Goal: Information Seeking & Learning: Learn about a topic

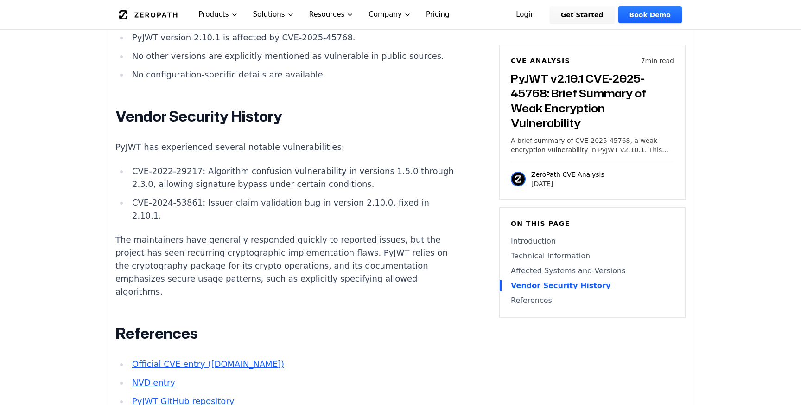
scroll to position [1106, 0]
click at [250, 232] on p "The maintainers have generally responded quickly to reported issues, but the pr…" at bounding box center [287, 264] width 345 height 65
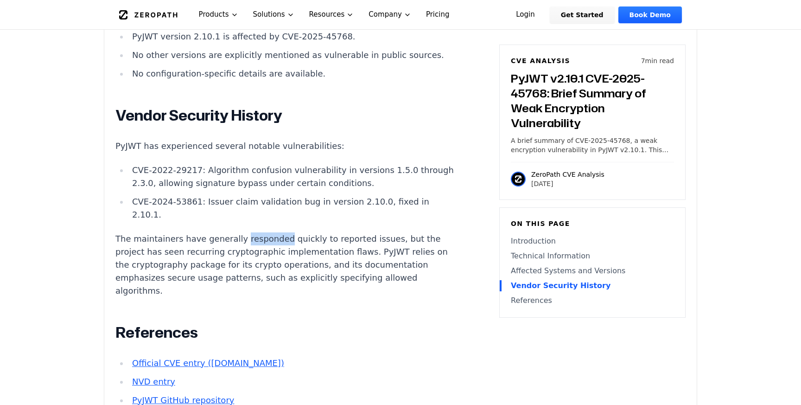
click at [250, 232] on p "The maintainers have generally responded quickly to reported issues, but the pr…" at bounding box center [287, 264] width 345 height 65
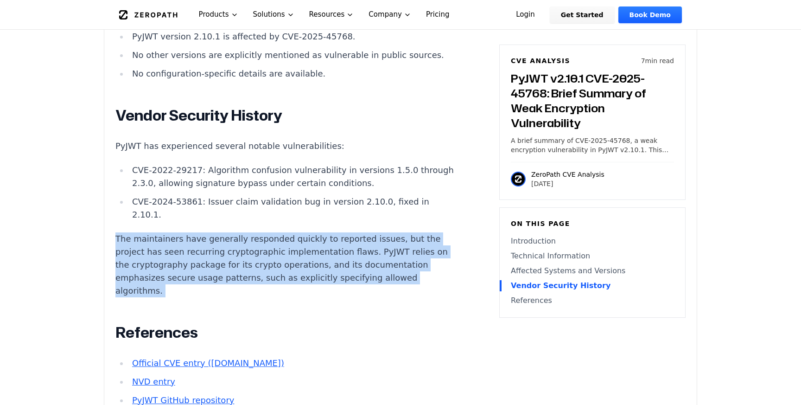
click at [250, 232] on p "The maintainers have generally responded quickly to reported issues, but the pr…" at bounding box center [287, 264] width 345 height 65
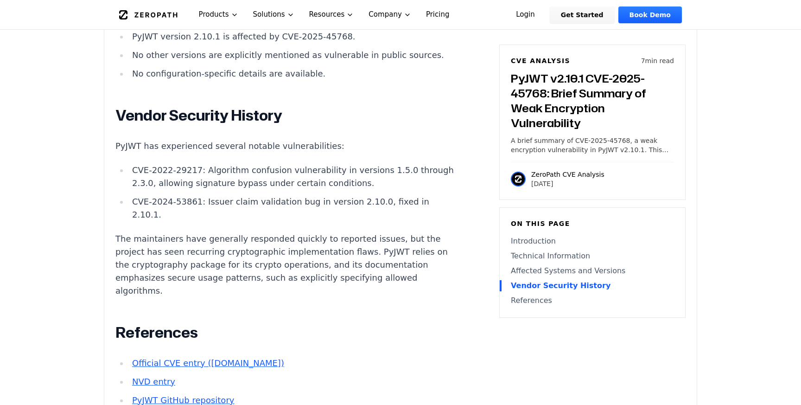
click at [181, 232] on p "The maintainers have generally responded quickly to reported issues, but the pr…" at bounding box center [287, 264] width 345 height 65
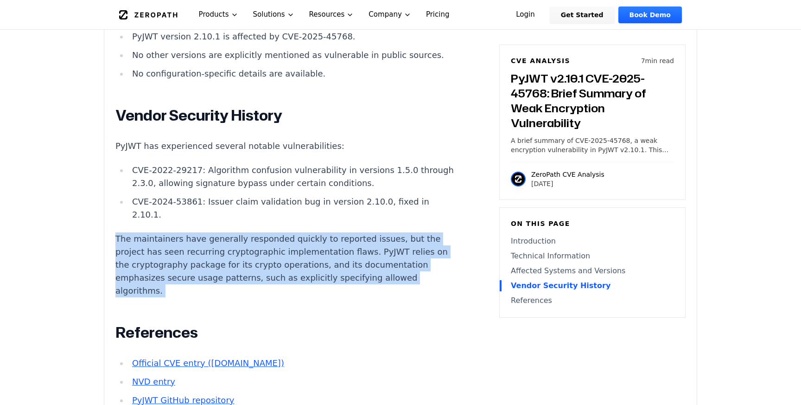
click at [181, 232] on p "The maintainers have generally responded quickly to reported issues, but the pr…" at bounding box center [287, 264] width 345 height 65
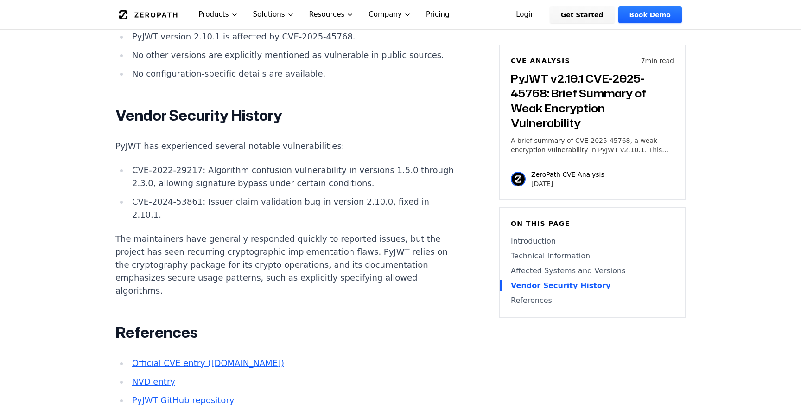
click at [303, 232] on p "The maintainers have generally responded quickly to reported issues, but the pr…" at bounding box center [287, 264] width 345 height 65
click at [309, 232] on p "The maintainers have generally responded quickly to reported issues, but the pr…" at bounding box center [287, 264] width 345 height 65
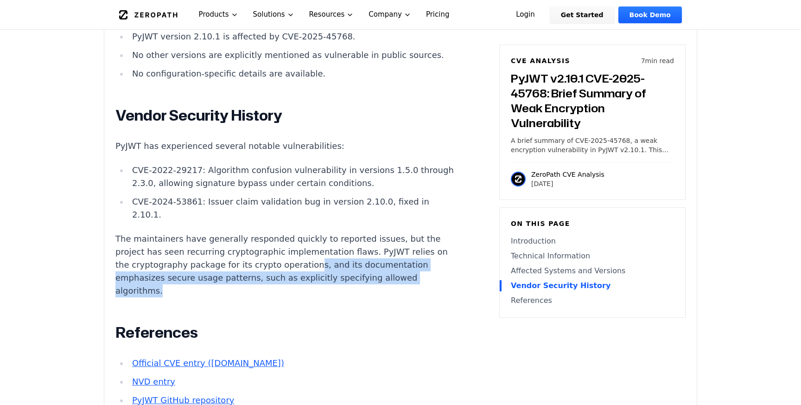
drag, startPoint x: 235, startPoint y: 187, endPoint x: 370, endPoint y: 196, distance: 136.1
click at [372, 232] on p "The maintainers have generally responded quickly to reported issues, but the pr…" at bounding box center [287, 264] width 345 height 65
click at [262, 232] on p "The maintainers have generally responded quickly to reported issues, but the pr…" at bounding box center [287, 264] width 345 height 65
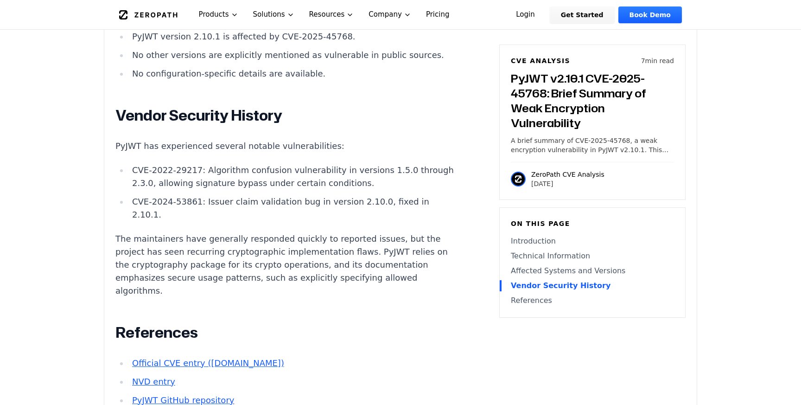
click at [218, 232] on p "The maintainers have generally responded quickly to reported issues, but the pr…" at bounding box center [287, 264] width 345 height 65
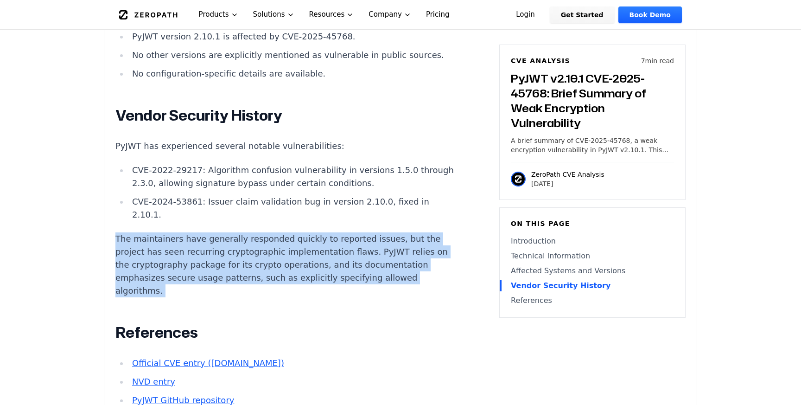
click at [218, 232] on p "The maintainers have generally responded quickly to reported issues, but the pr…" at bounding box center [287, 264] width 345 height 65
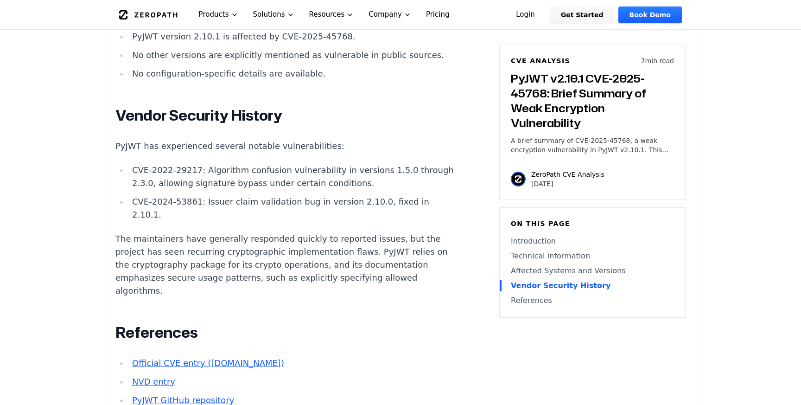
click at [355, 232] on p "The maintainers have generally responded quickly to reported issues, but the pr…" at bounding box center [287, 264] width 345 height 65
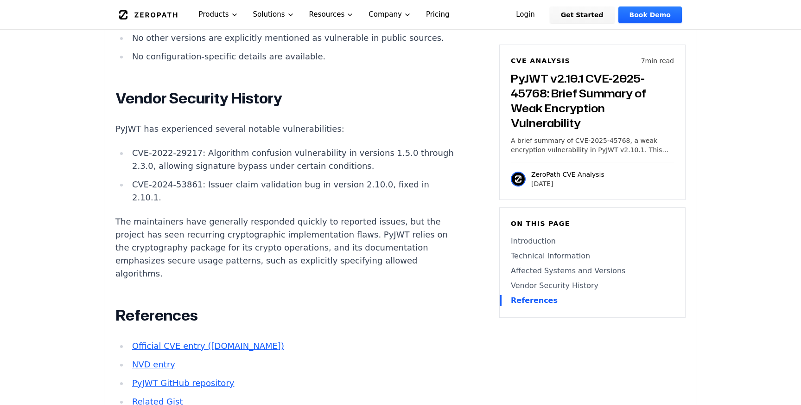
scroll to position [1113, 0]
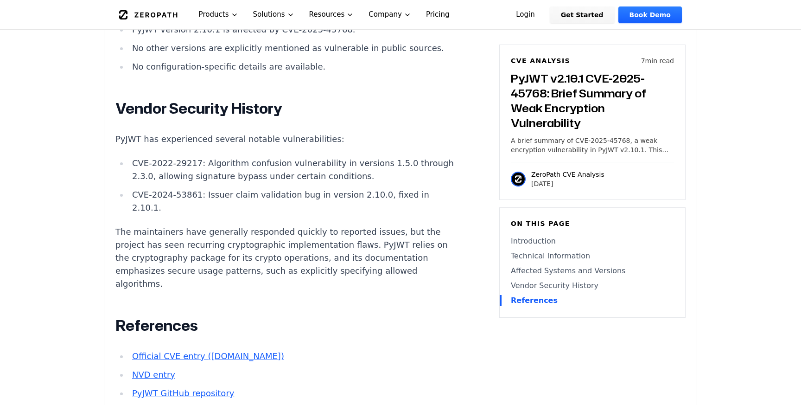
click at [200, 225] on p "The maintainers have generally responded quickly to reported issues, but the pr…" at bounding box center [287, 257] width 345 height 65
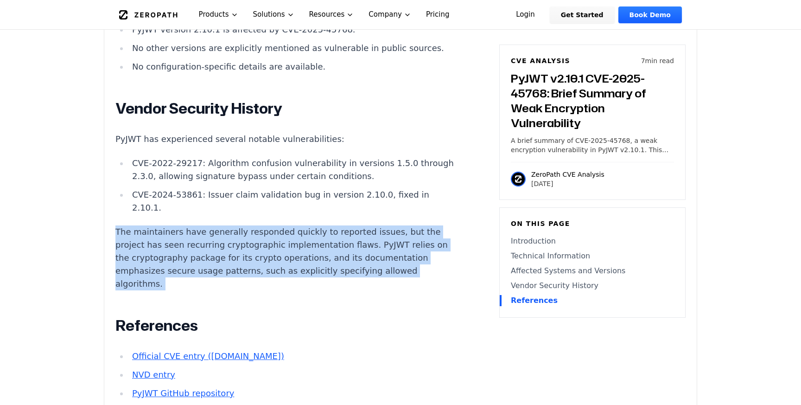
click at [200, 225] on p "The maintainers have generally responded quickly to reported issues, but the pr…" at bounding box center [287, 257] width 345 height 65
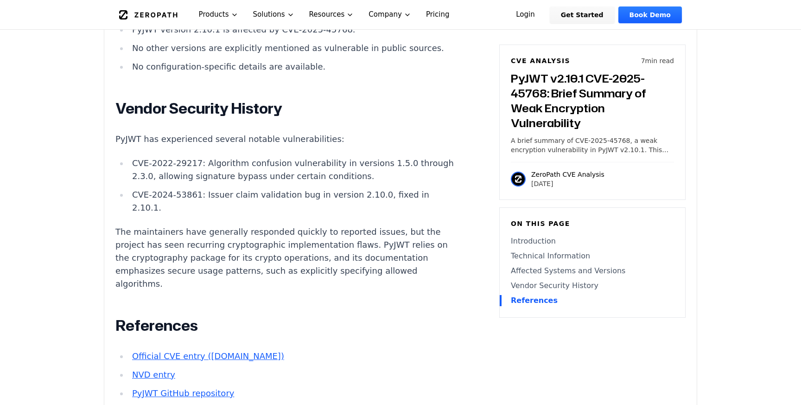
click at [326, 225] on p "The maintainers have generally responded quickly to reported issues, but the pr…" at bounding box center [287, 257] width 345 height 65
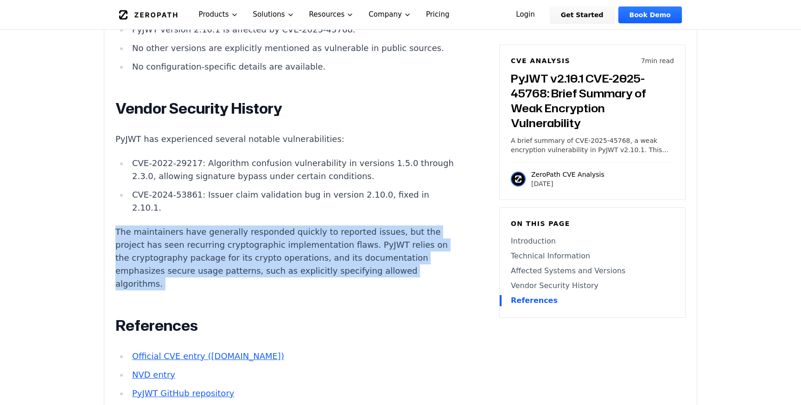
click at [326, 225] on p "The maintainers have generally responded quickly to reported issues, but the pr…" at bounding box center [287, 257] width 345 height 65
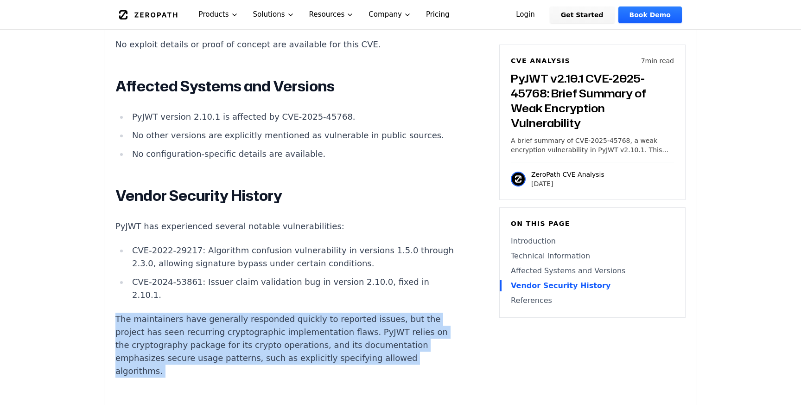
scroll to position [1022, 0]
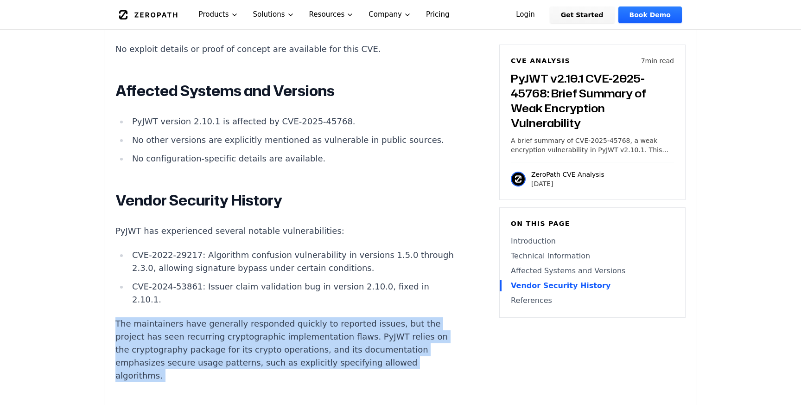
click at [210, 317] on p "The maintainers have generally responded quickly to reported issues, but the pr…" at bounding box center [287, 349] width 345 height 65
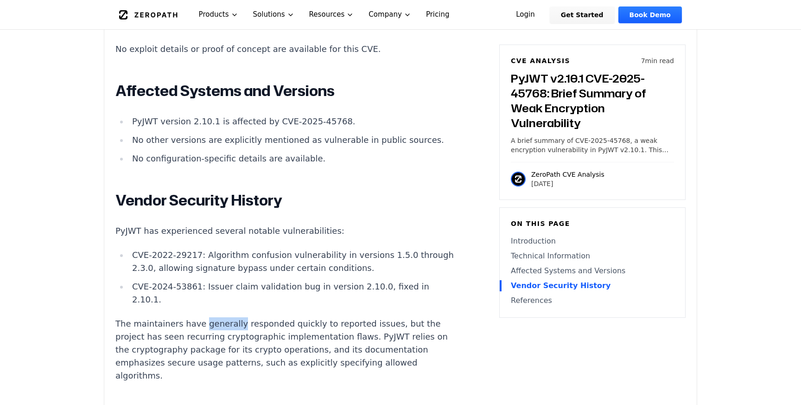
click at [210, 317] on p "The maintainers have generally responded quickly to reported issues, but the pr…" at bounding box center [287, 349] width 345 height 65
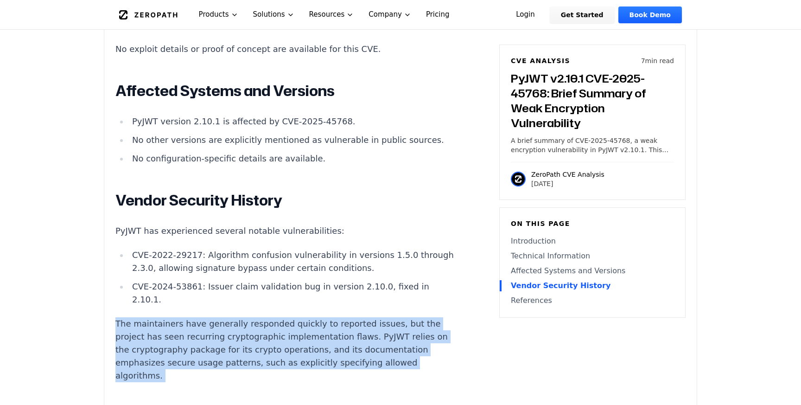
click at [210, 317] on p "The maintainers have generally responded quickly to reported issues, but the pr…" at bounding box center [287, 349] width 345 height 65
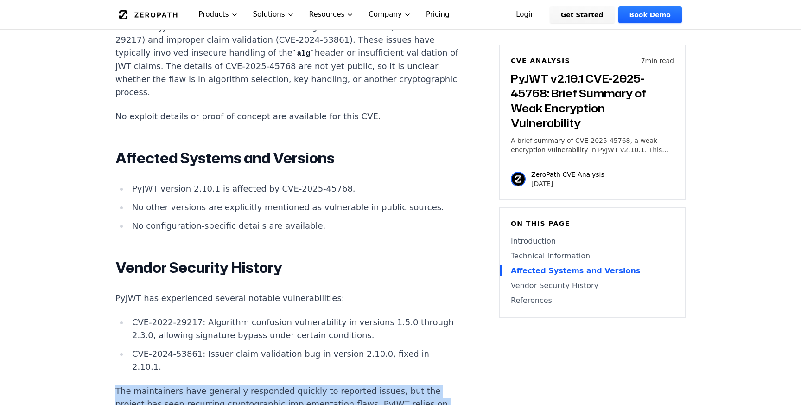
scroll to position [946, 0]
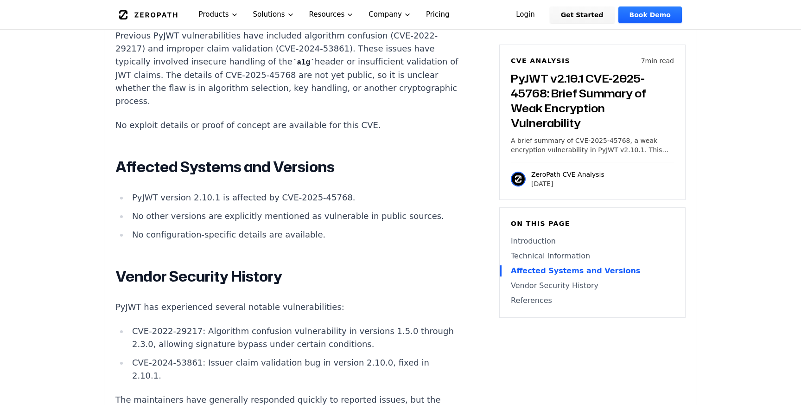
click at [211, 210] on li "No other versions are explicitly mentioned as vulnerable in public sources." at bounding box center [294, 216] width 332 height 13
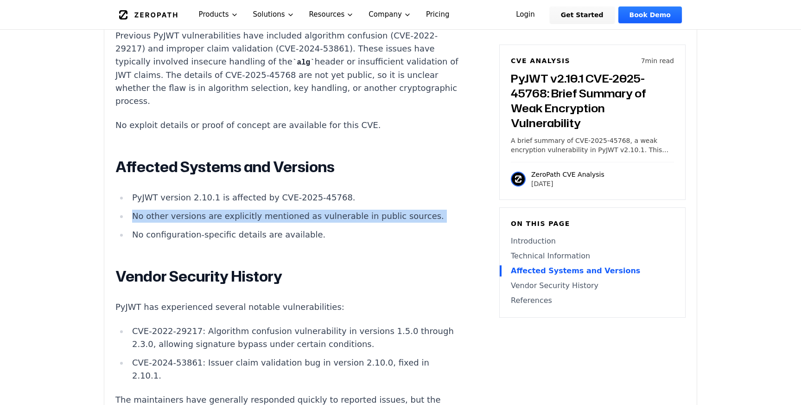
click at [211, 210] on li "No other versions are explicitly mentioned as vulnerable in public sources." at bounding box center [294, 216] width 332 height 13
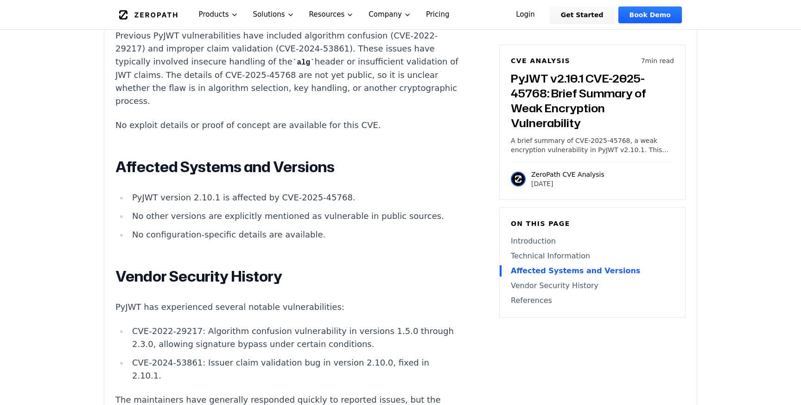
click at [202, 191] on li "PyJWT version 2.10.1 is affected by CVE-2025-45768." at bounding box center [294, 197] width 332 height 13
click at [201, 210] on li "No other versions are explicitly mentioned as vulnerable in public sources." at bounding box center [294, 216] width 332 height 13
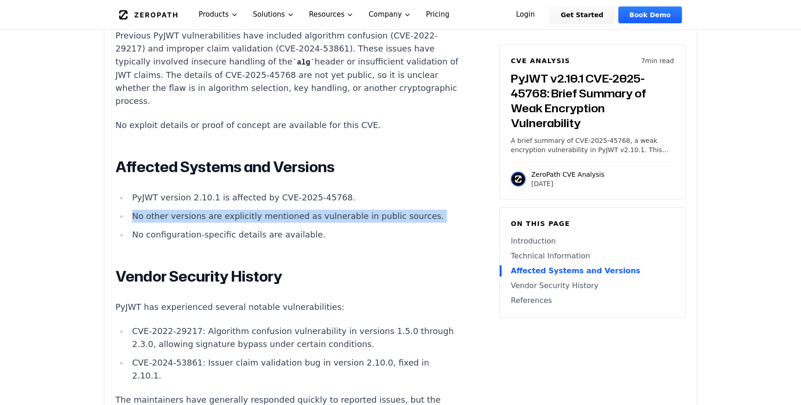
click at [201, 210] on li "No other versions are explicitly mentioned as vulnerable in public sources." at bounding box center [294, 216] width 332 height 13
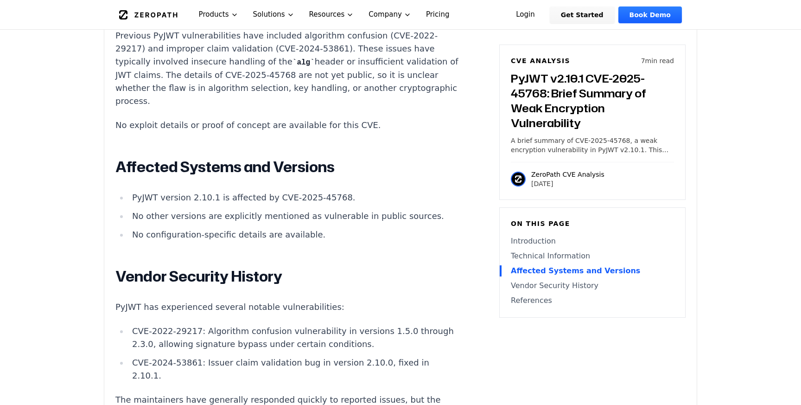
click at [198, 228] on li "No configuration-specific details are available." at bounding box center [294, 234] width 332 height 13
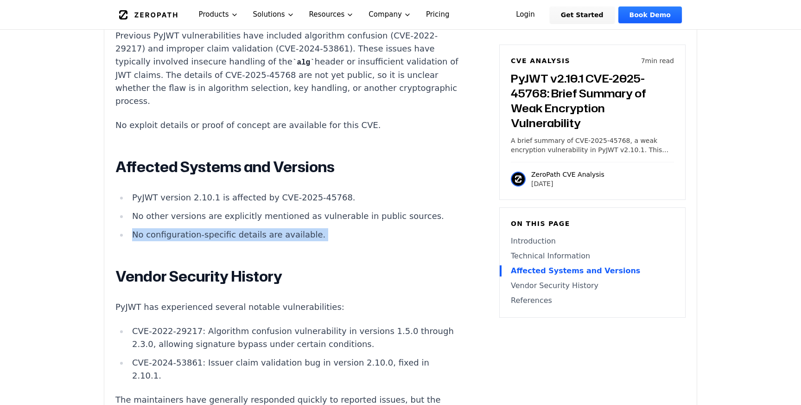
click at [198, 228] on li "No configuration-specific details are available." at bounding box center [294, 234] width 332 height 13
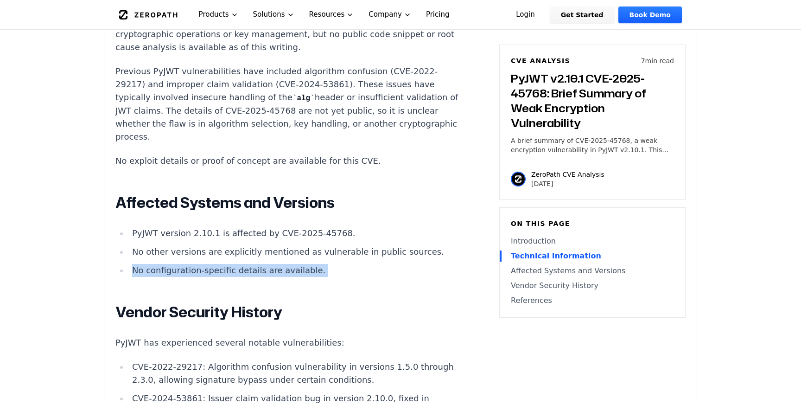
scroll to position [923, 0]
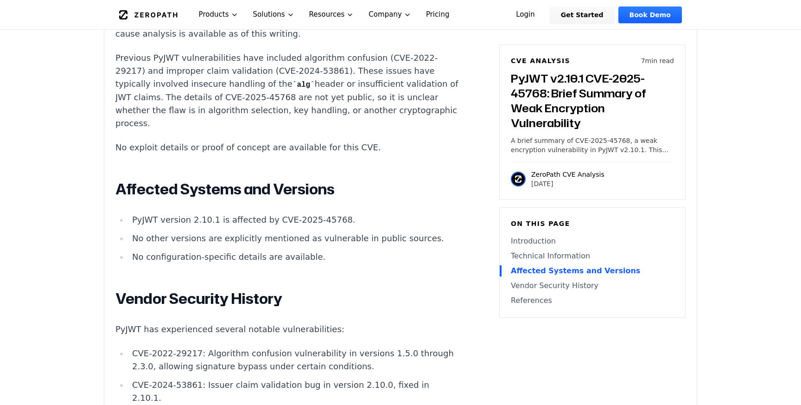
click at [215, 232] on li "No other versions are explicitly mentioned as vulnerable in public sources." at bounding box center [294, 238] width 332 height 13
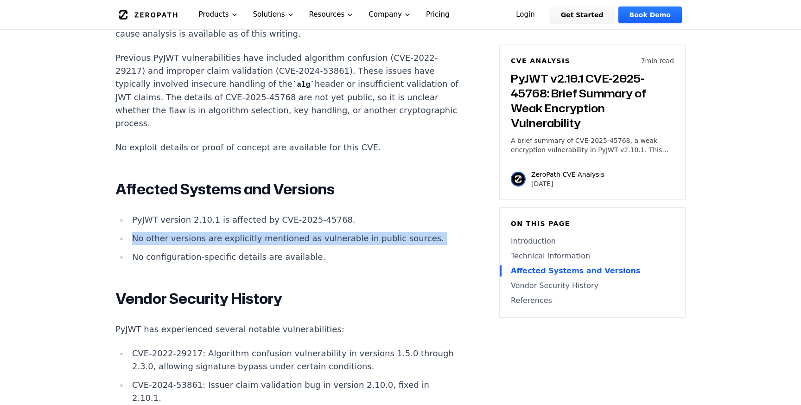
click at [215, 232] on li "No other versions are explicitly mentioned as vulnerable in public sources." at bounding box center [294, 238] width 332 height 13
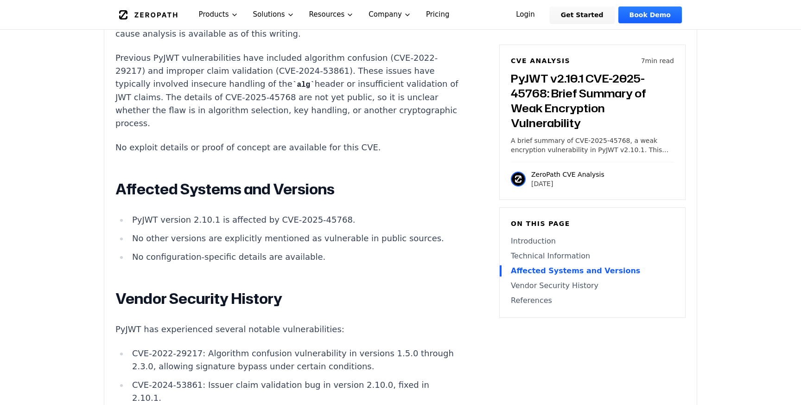
click at [146, 213] on li "PyJWT version 2.10.1 is affected by CVE-2025-45768." at bounding box center [294, 219] width 332 height 13
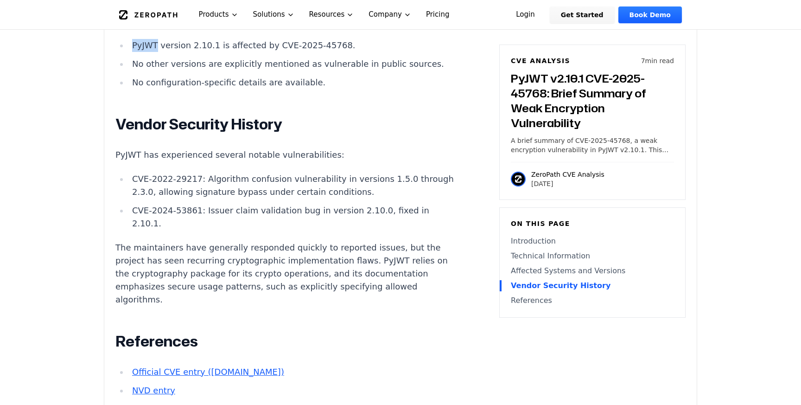
scroll to position [1097, 0]
click at [121, 242] on p "The maintainers have generally responded quickly to reported issues, but the pr…" at bounding box center [287, 274] width 345 height 65
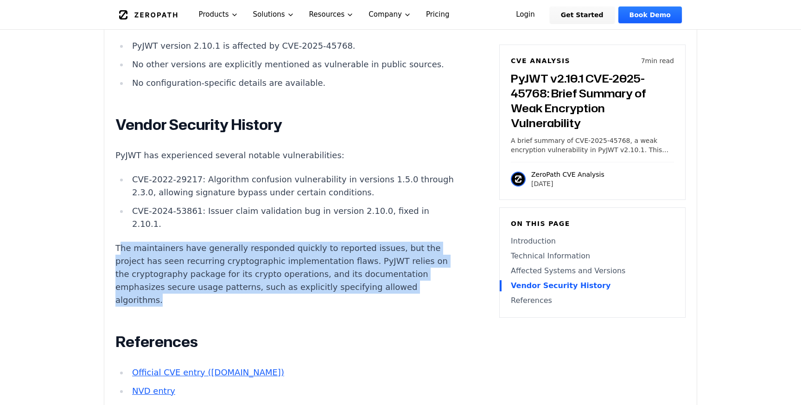
drag, startPoint x: 120, startPoint y: 168, endPoint x: 337, endPoint y: 201, distance: 219.8
click at [339, 242] on p "The maintainers have generally responded quickly to reported issues, but the pr…" at bounding box center [287, 274] width 345 height 65
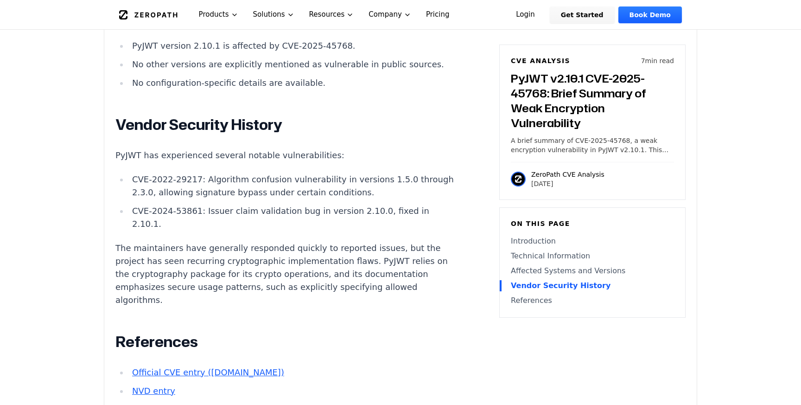
click at [342, 242] on p "The maintainers have generally responded quickly to reported issues, but the pr…" at bounding box center [287, 274] width 345 height 65
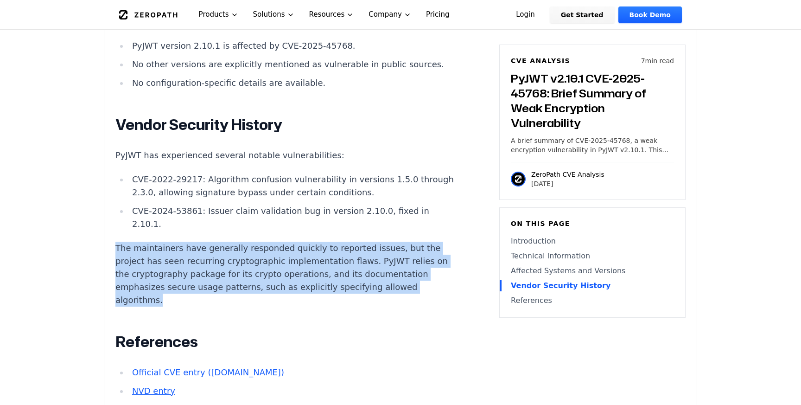
drag, startPoint x: 342, startPoint y: 207, endPoint x: 113, endPoint y: 164, distance: 232.6
copy p "The maintainers have generally responded quickly to reported issues, but the pr…"
